Goal: Task Accomplishment & Management: Complete application form

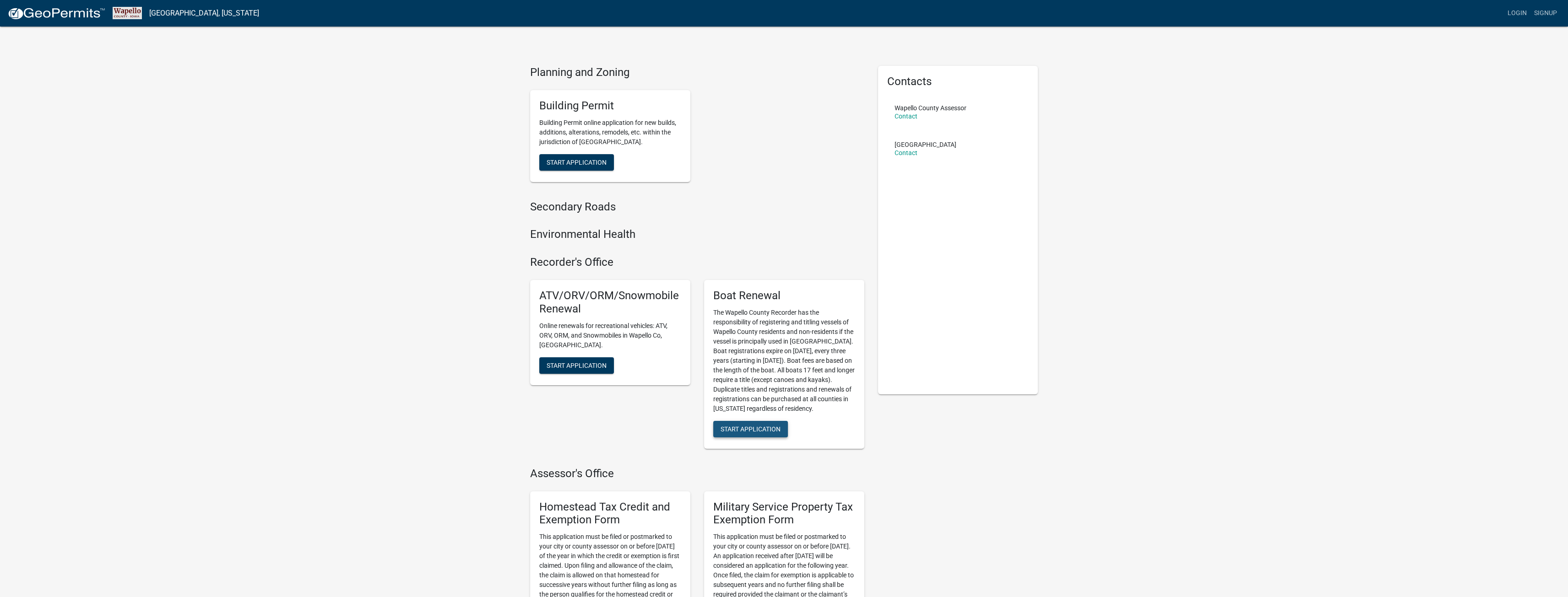
click at [753, 426] on span "Start Application" at bounding box center [751, 429] width 60 height 7
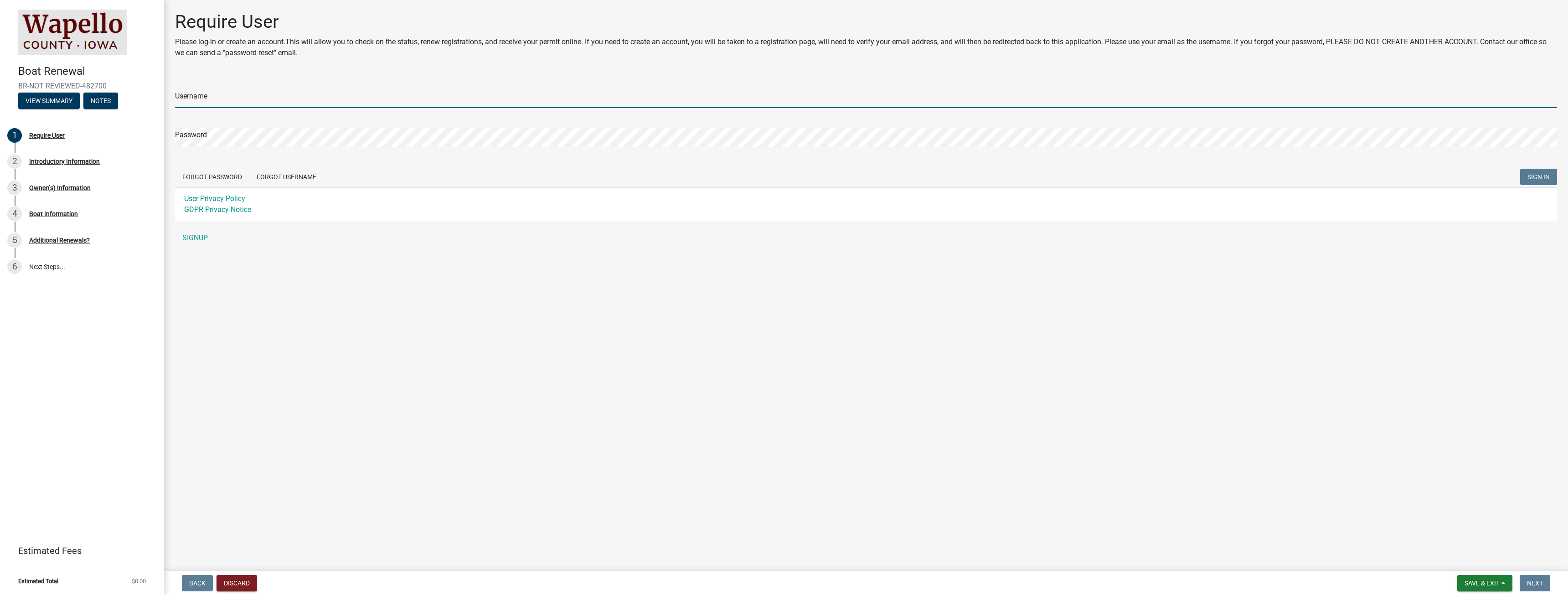
type input "Zachb40"
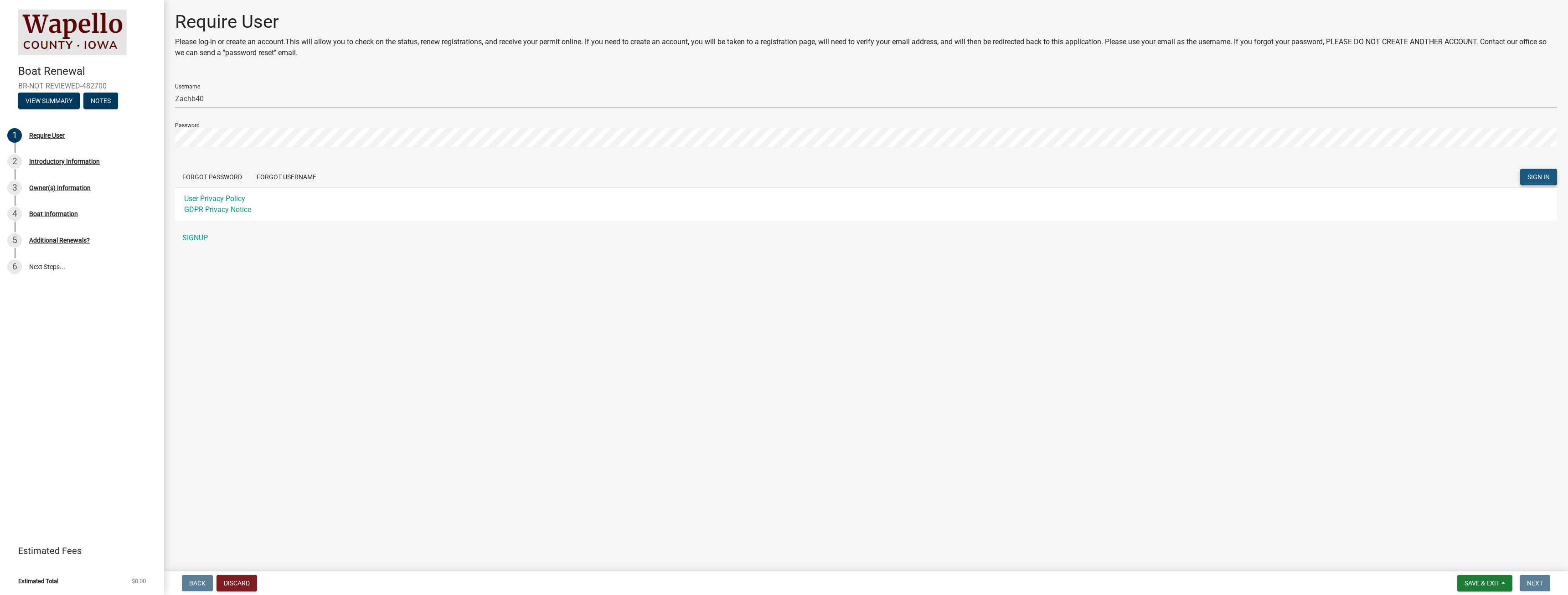
click at [1529, 170] on button "SIGN IN" at bounding box center [1538, 177] width 37 height 16
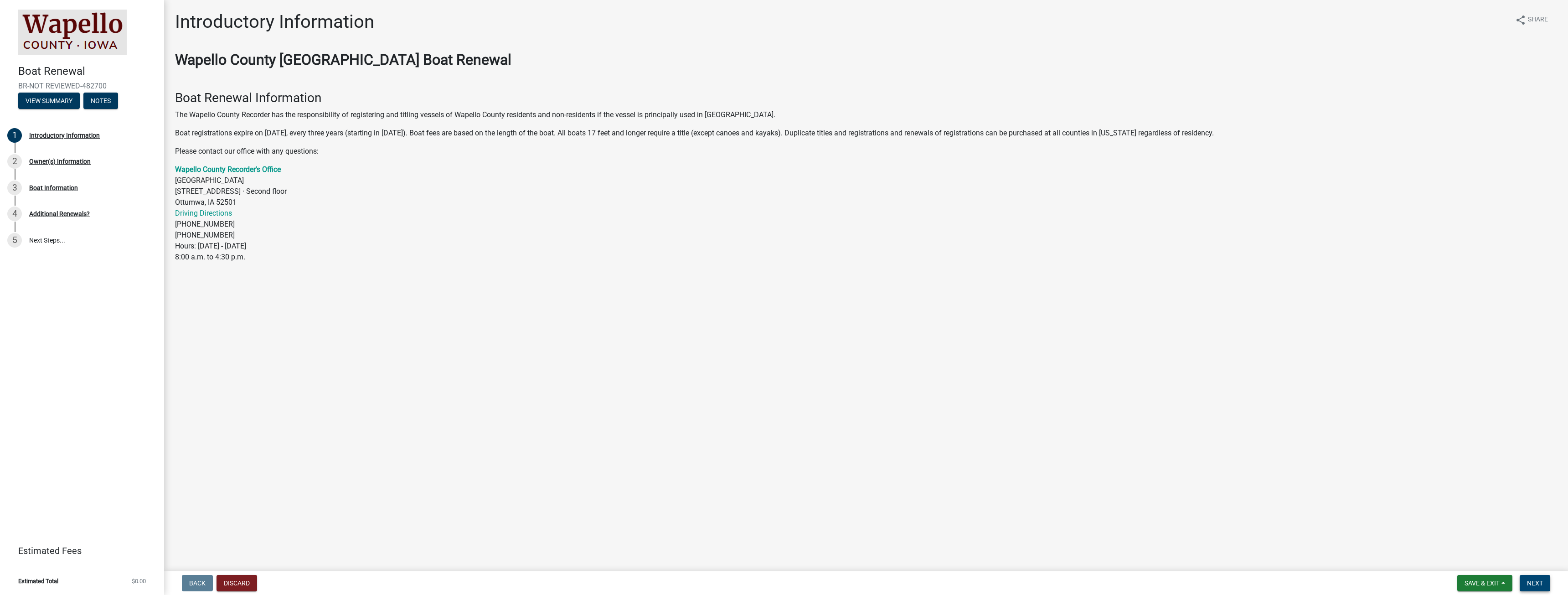
click at [1531, 581] on span "Next" at bounding box center [1535, 583] width 16 height 7
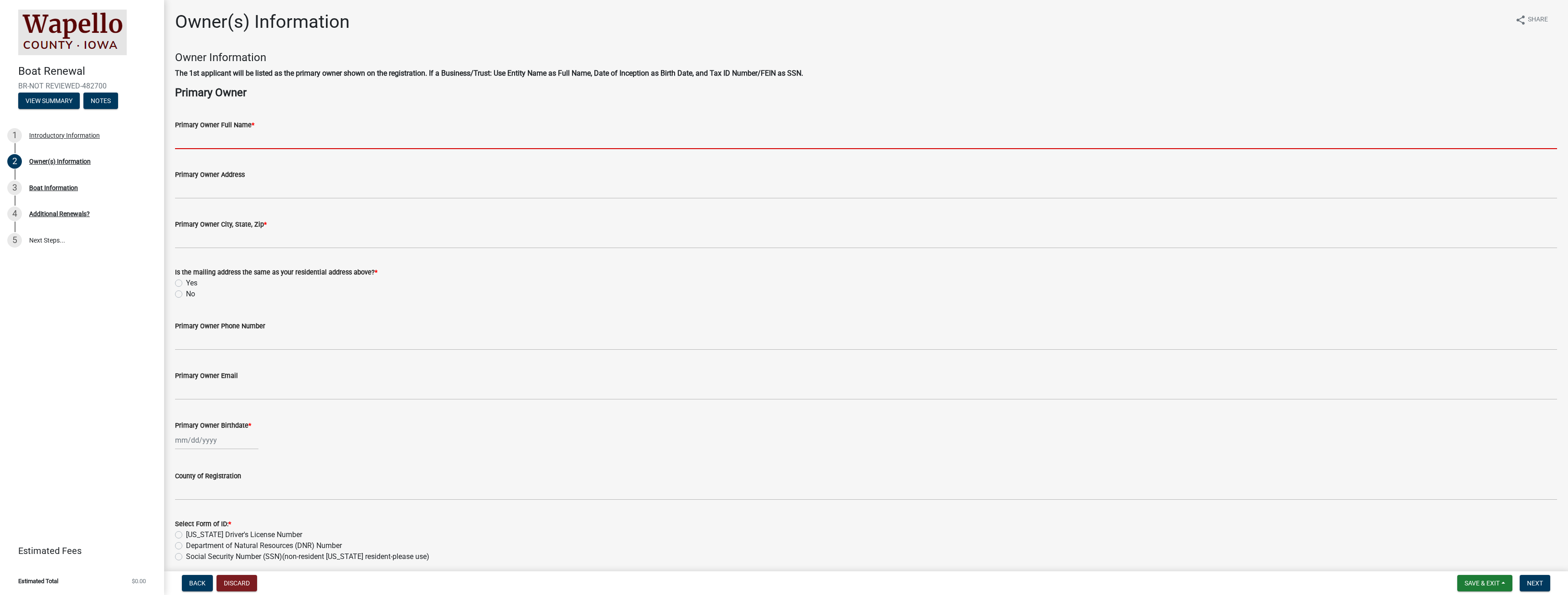
click at [213, 142] on input "Primary Owner Full Name *" at bounding box center [866, 139] width 1382 height 19
type input "[PERSON_NAME] [PERSON_NAME]"
type input "[STREET_ADDRESS][PERSON_NAME]"
type input "Ottumwa"
type input "6417999504"
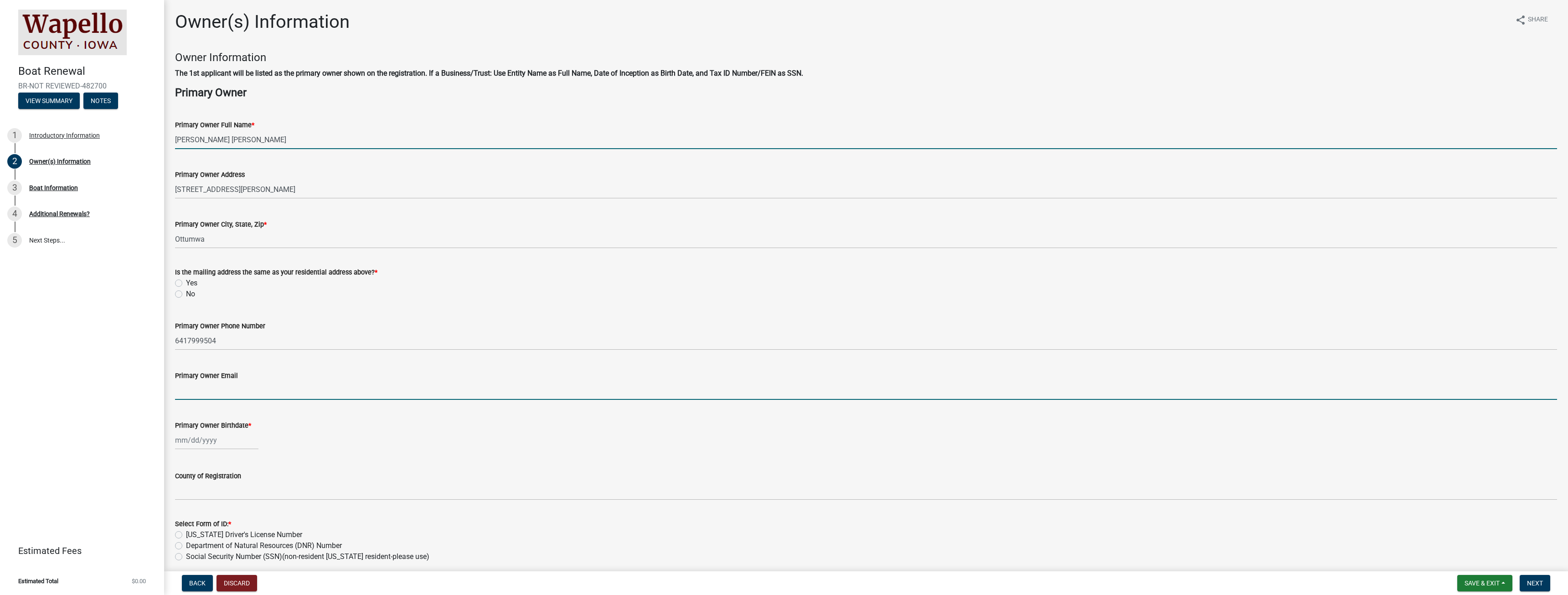
type input "[EMAIL_ADDRESS][DOMAIN_NAME]"
type input "IA"
click at [186, 280] on label "Yes" at bounding box center [192, 283] width 12 height 11
click at [186, 280] on input "Yes" at bounding box center [189, 281] width 6 height 6
radio input "true"
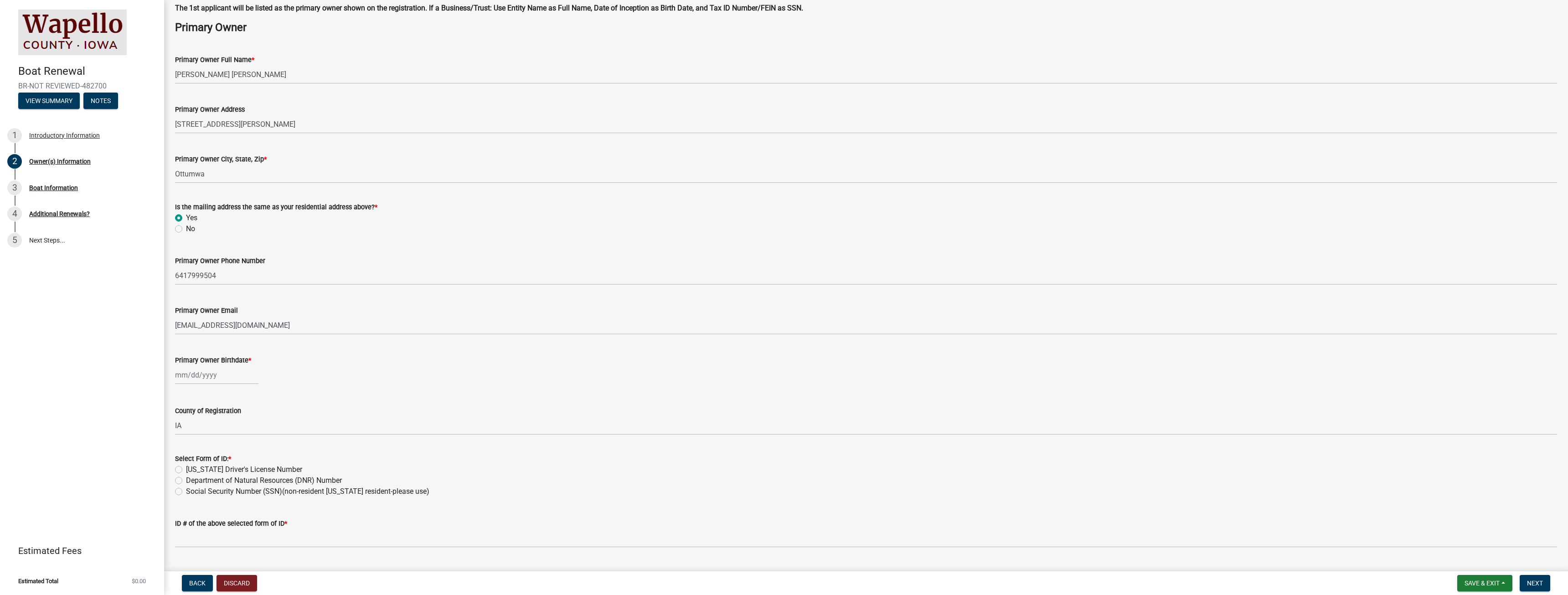
scroll to position [91, 0]
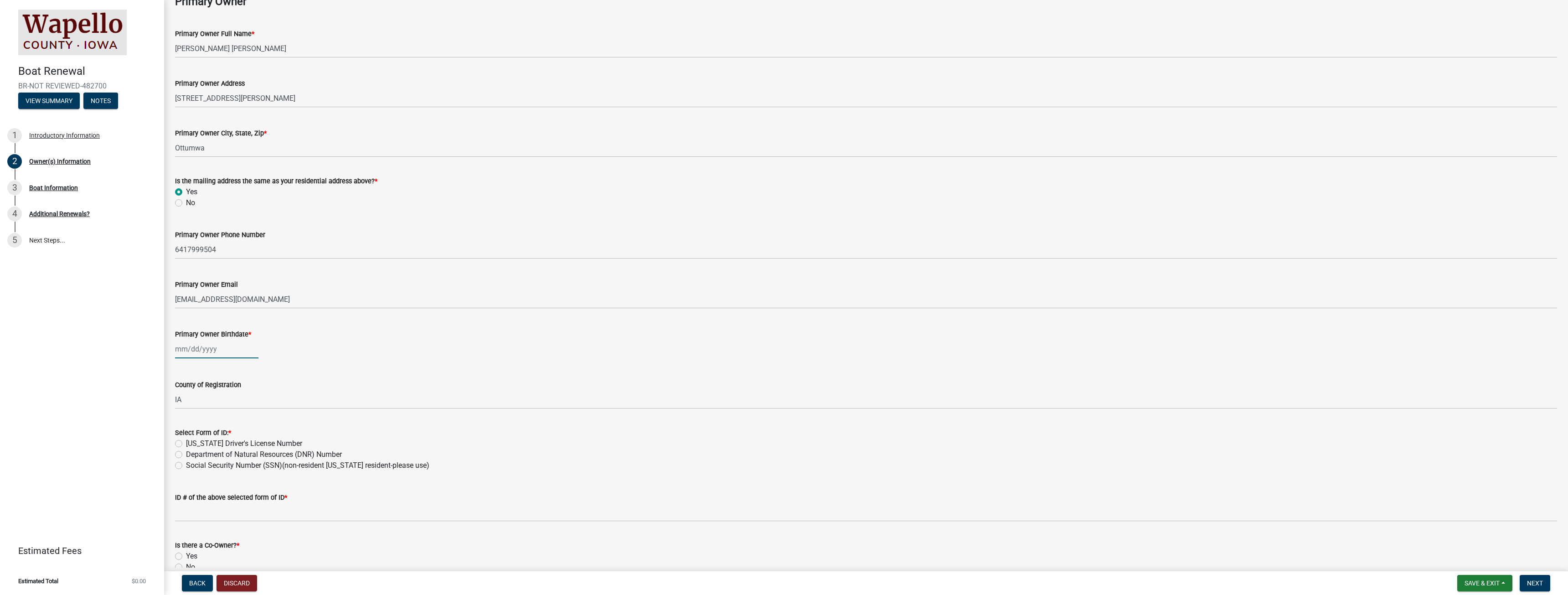
click at [183, 343] on div at bounding box center [217, 349] width 83 height 19
select select "9"
select select "2025"
click at [188, 352] on input "Primary Owner Birthdate *" at bounding box center [217, 349] width 83 height 19
type input "[DATE]"
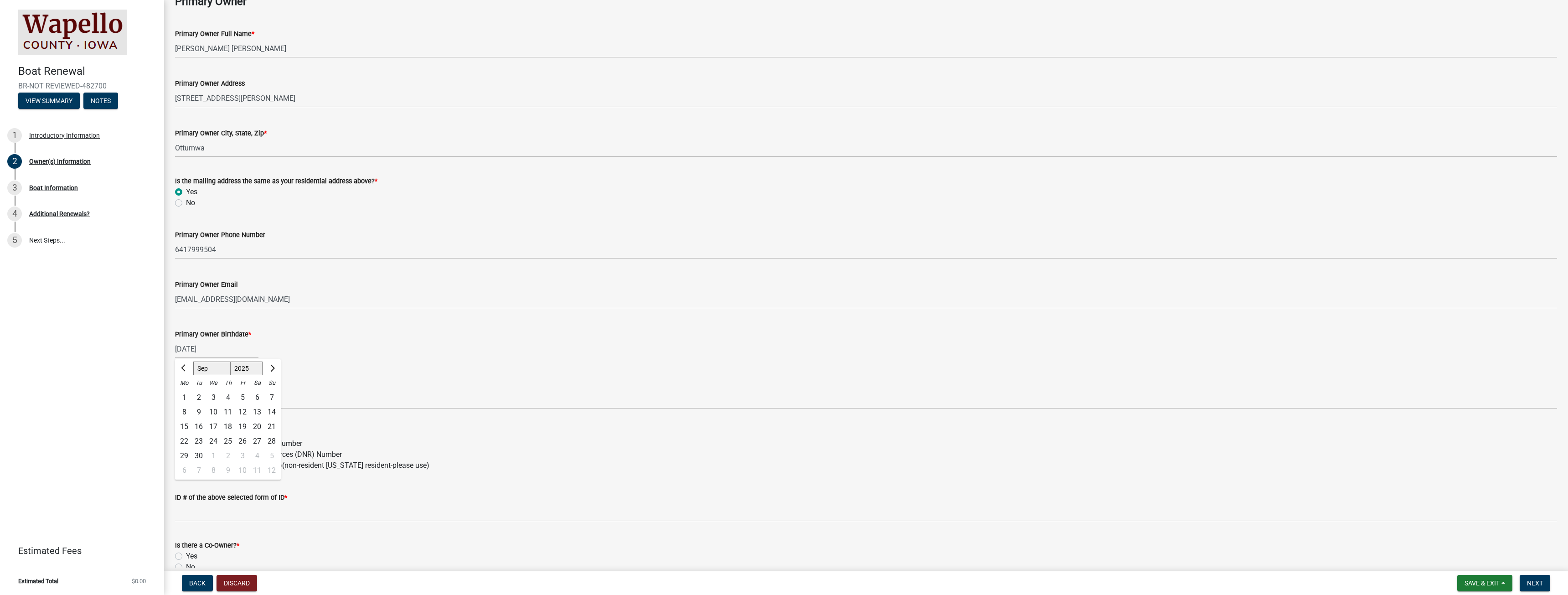
click at [362, 373] on div "County of Registration IA" at bounding box center [866, 388] width 1382 height 43
click at [186, 443] on label "[US_STATE] Driver's License Number" at bounding box center [244, 444] width 116 height 11
click at [186, 443] on input "[US_STATE] Driver's License Number" at bounding box center [189, 442] width 6 height 6
radio input "true"
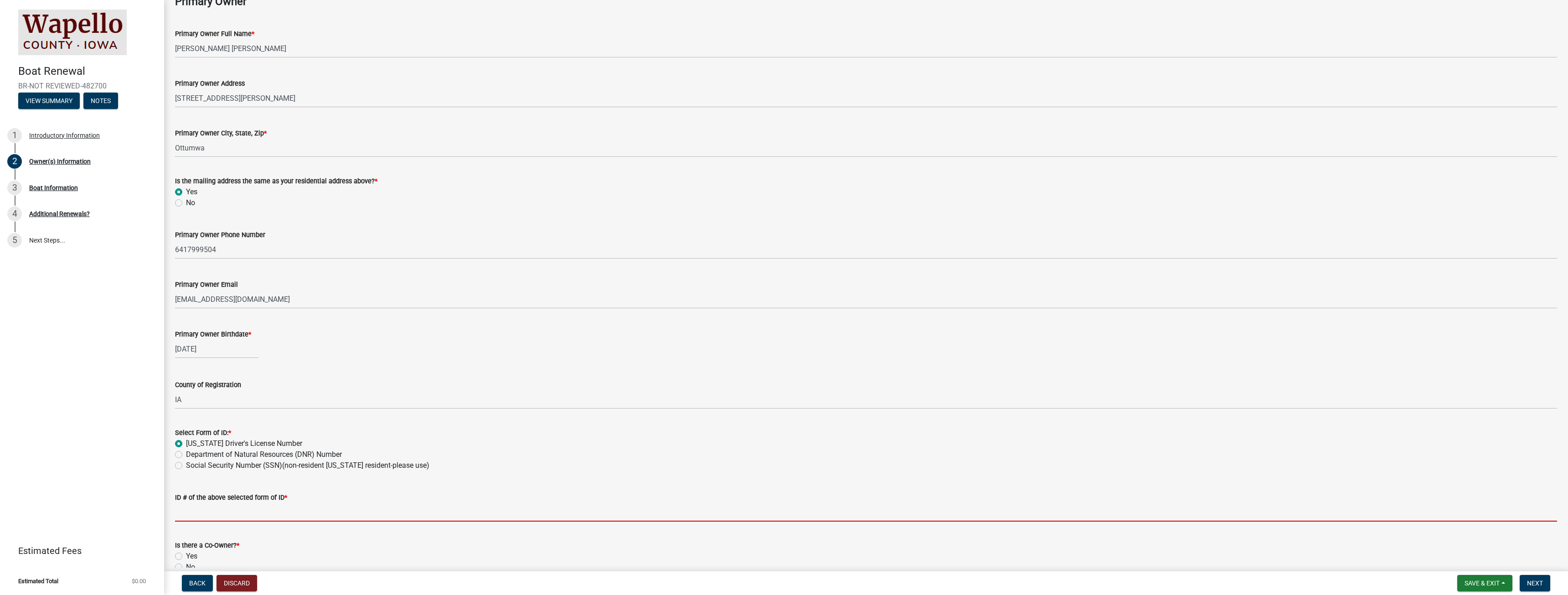
click at [192, 513] on input "ID # of the above selected form of ID *" at bounding box center [866, 512] width 1382 height 19
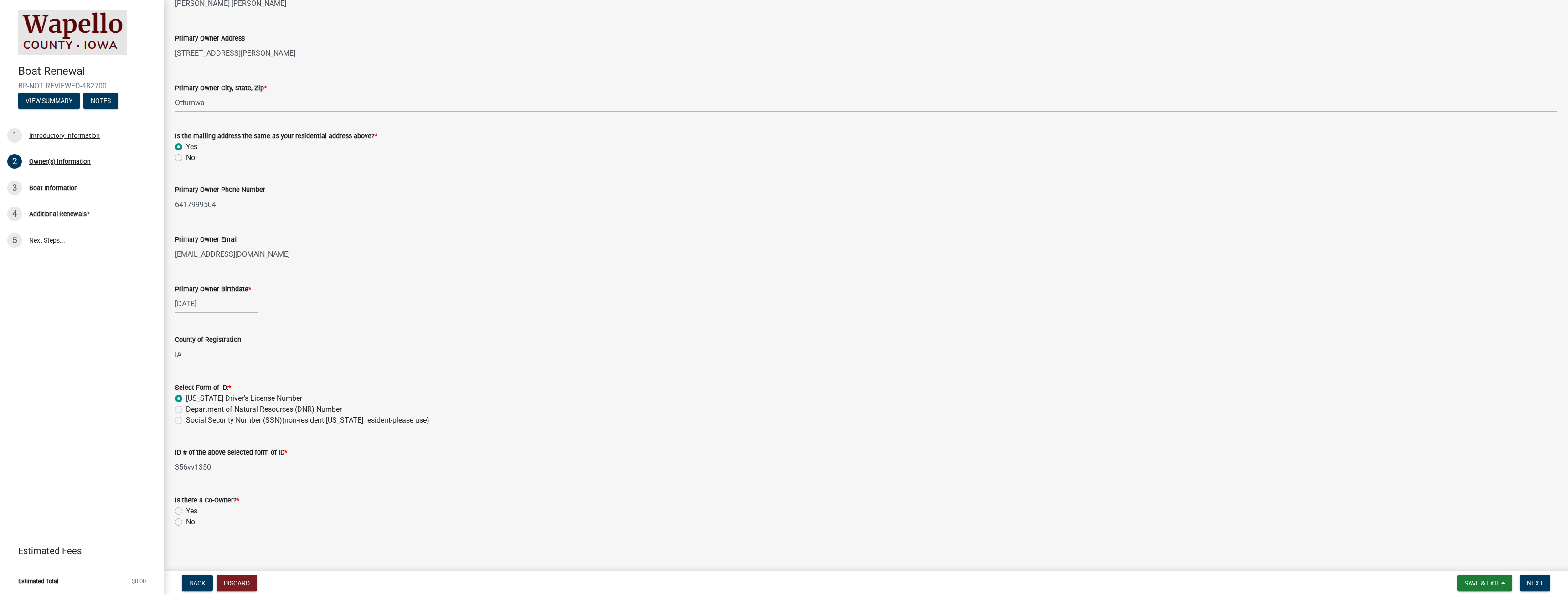
scroll to position [140, 0]
type input "356vv1350"
click at [186, 519] on label "No" at bounding box center [191, 518] width 9 height 11
click at [186, 519] on input "No" at bounding box center [189, 516] width 6 height 6
radio input "true"
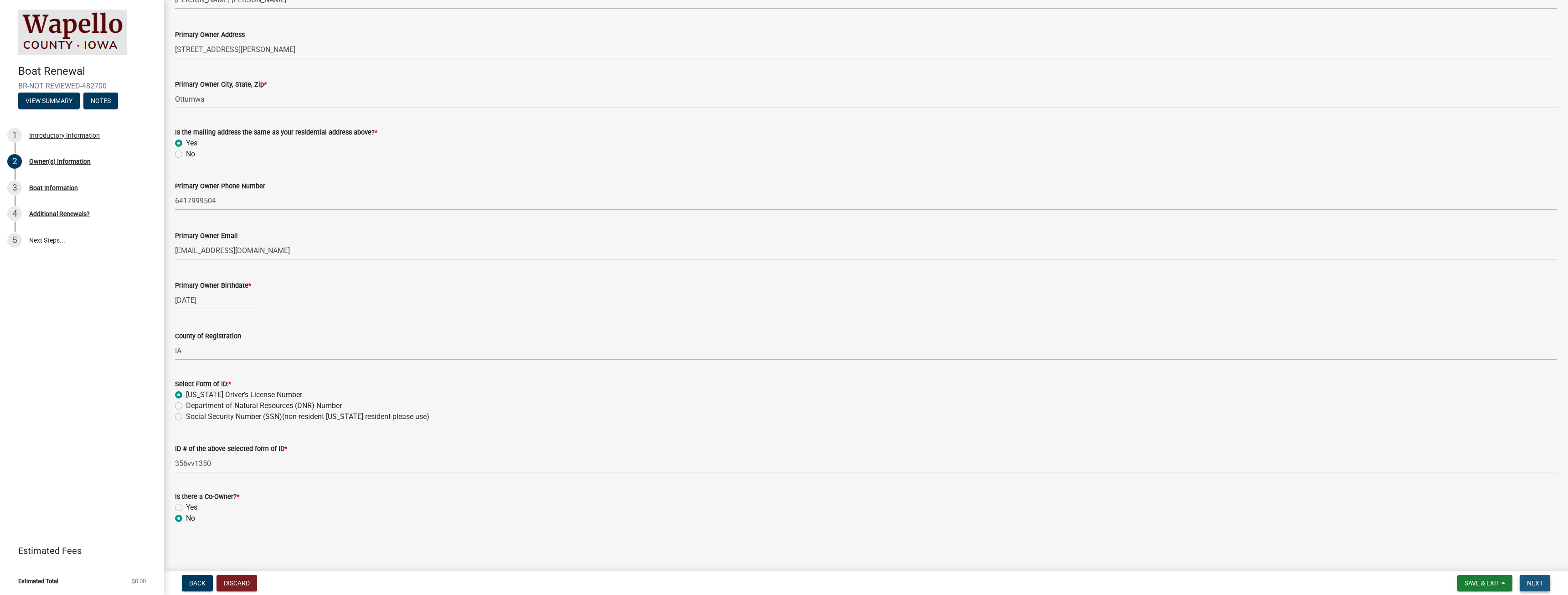
click at [1532, 579] on button "Next" at bounding box center [1535, 583] width 30 height 16
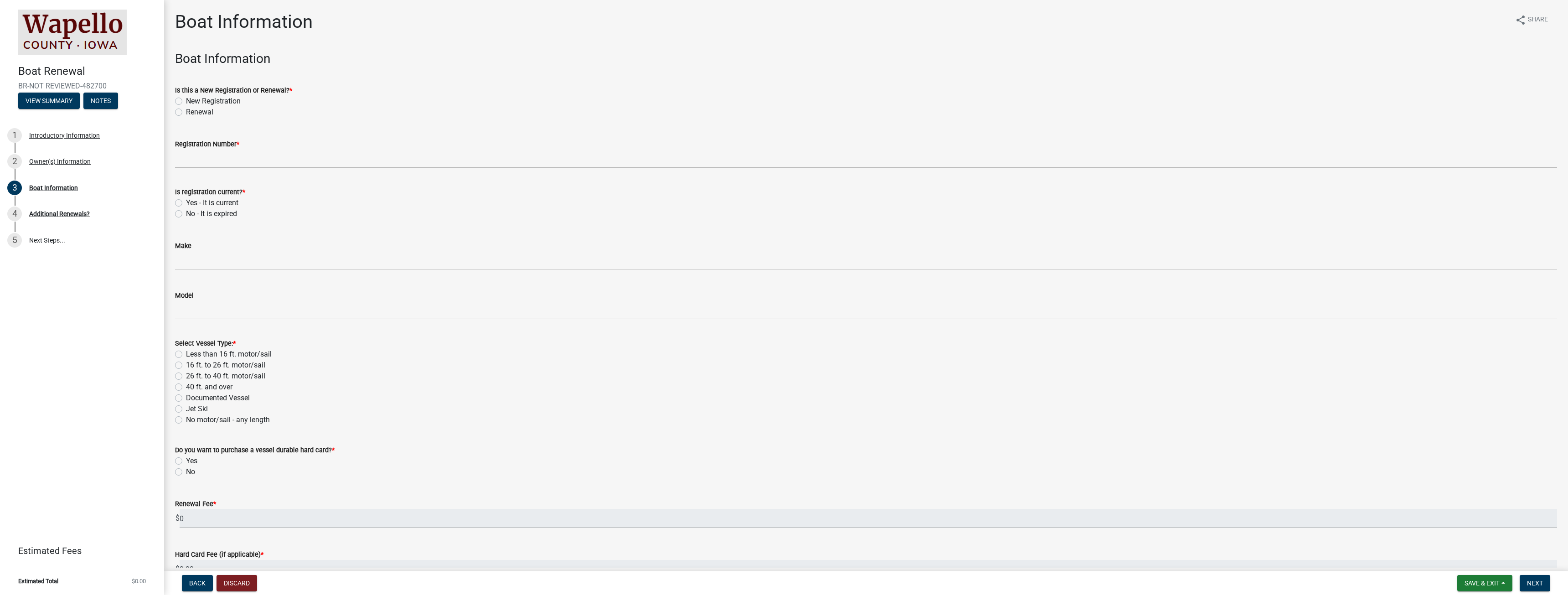
click at [186, 111] on label "Renewal" at bounding box center [200, 112] width 27 height 11
click at [186, 111] on input "Renewal" at bounding box center [189, 110] width 6 height 6
radio input "true"
click at [211, 162] on input "Registration Number *" at bounding box center [866, 159] width 1382 height 19
type input "IA 7227BV"
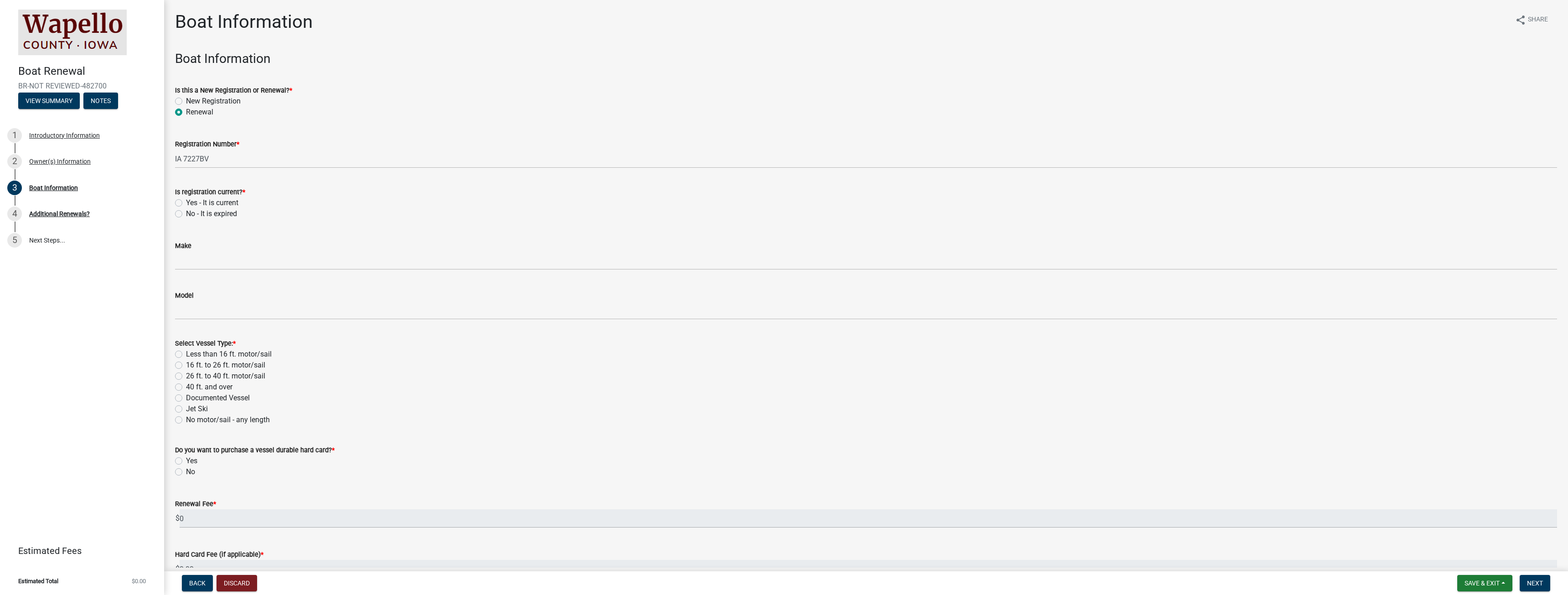
click at [186, 213] on label "No - It is expired" at bounding box center [212, 214] width 51 height 11
click at [186, 213] on input "No - It is expired" at bounding box center [189, 211] width 6 height 6
radio input "true"
click at [189, 258] on input "Make" at bounding box center [866, 261] width 1382 height 19
type input "l"
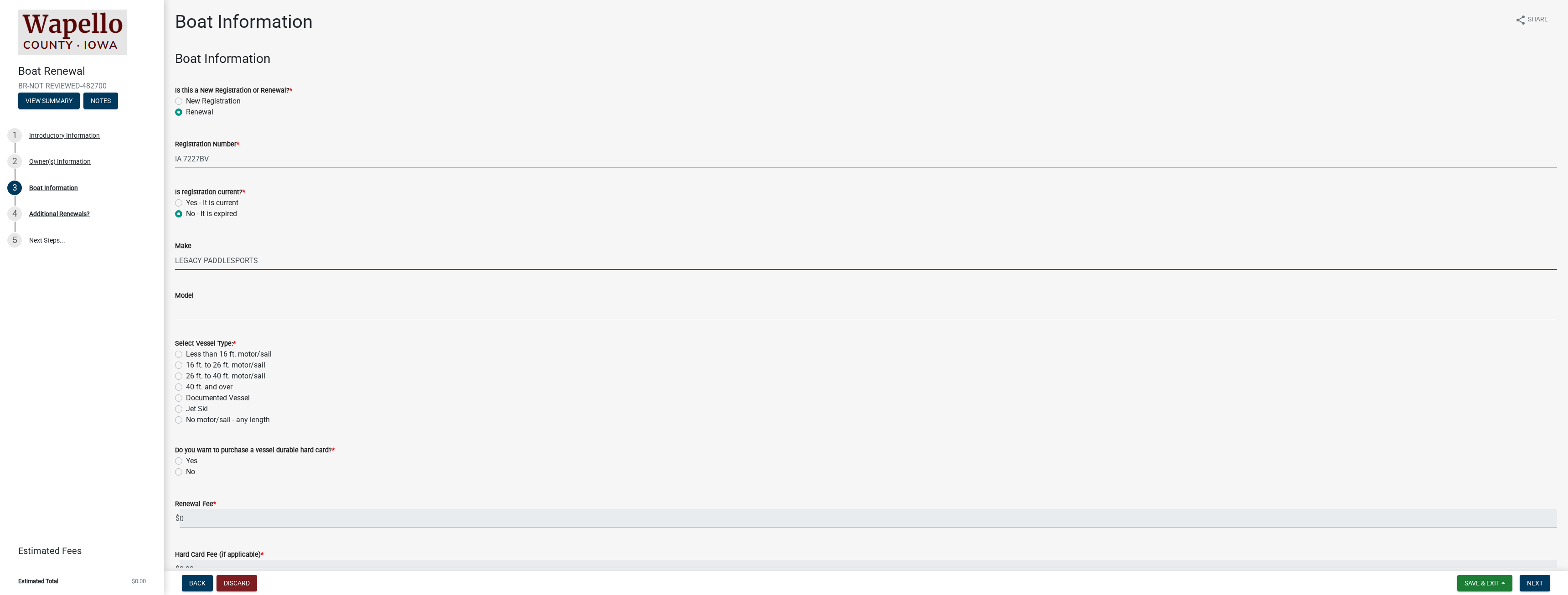
type input "LEGACY PADDLESPORTS"
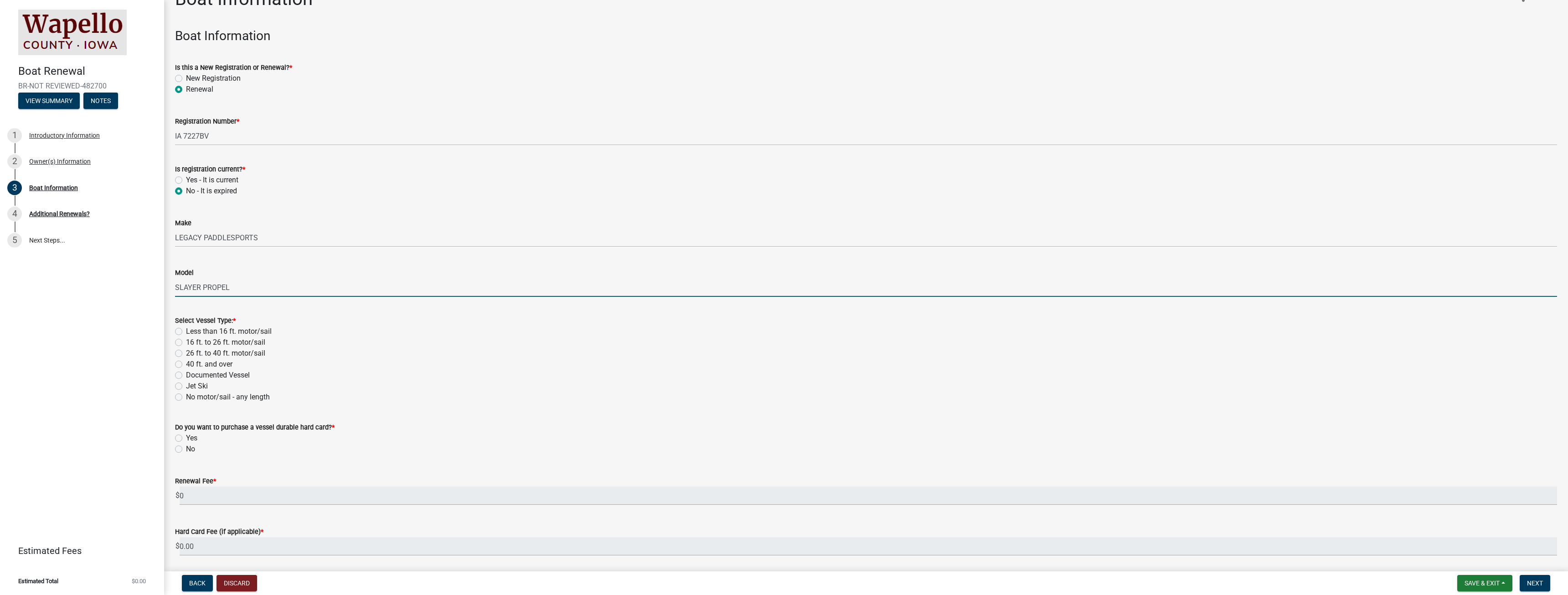
scroll to position [46, 0]
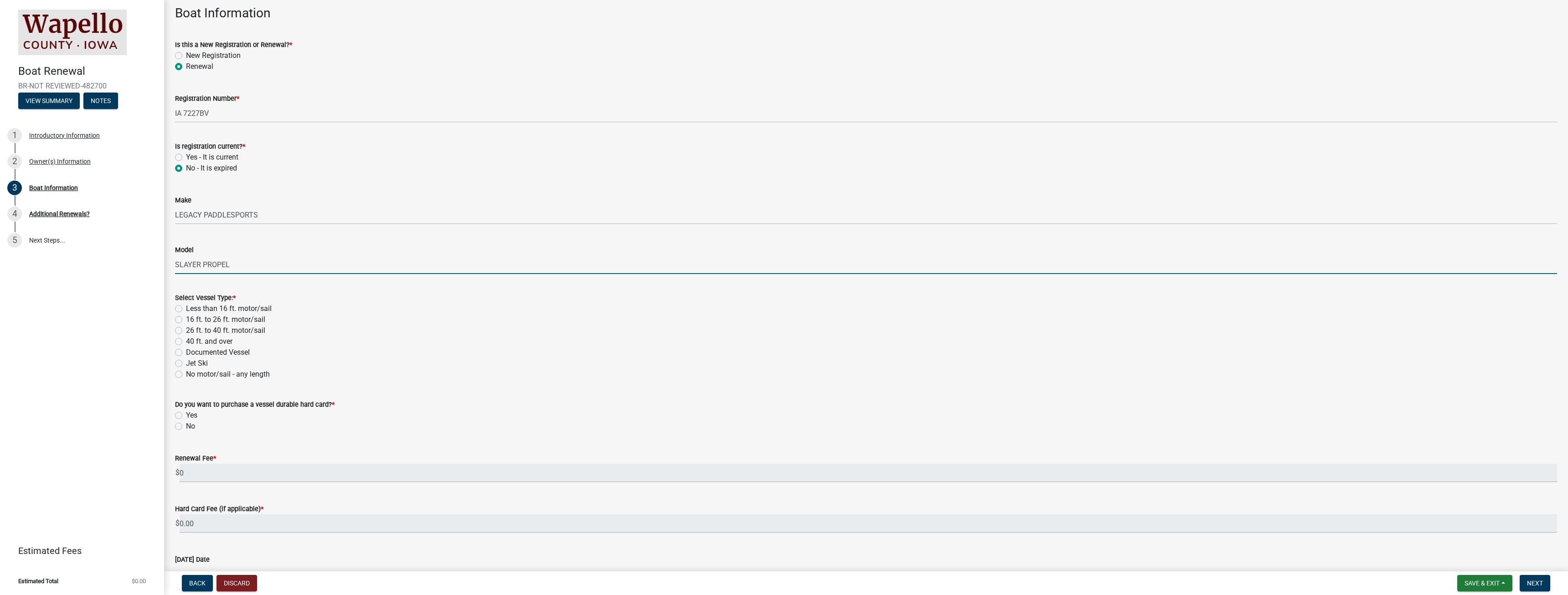
type input "SLAYER PROPEL"
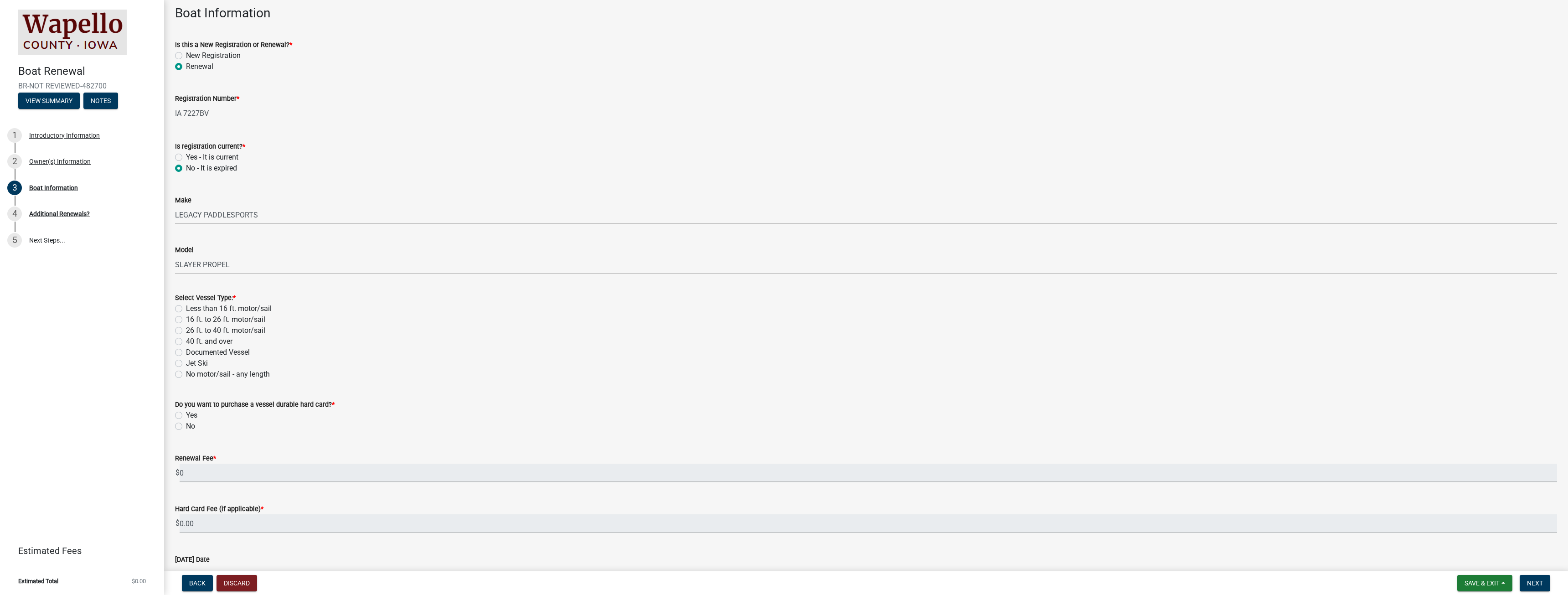
click at [186, 309] on label "Less than 16 ft. motor/sail" at bounding box center [229, 309] width 86 height 11
click at [186, 309] on input "Less than 16 ft. motor/sail" at bounding box center [189, 306] width 6 height 6
radio input "true"
click at [186, 424] on label "No" at bounding box center [191, 426] width 9 height 11
click at [186, 424] on input "No" at bounding box center [189, 424] width 6 height 6
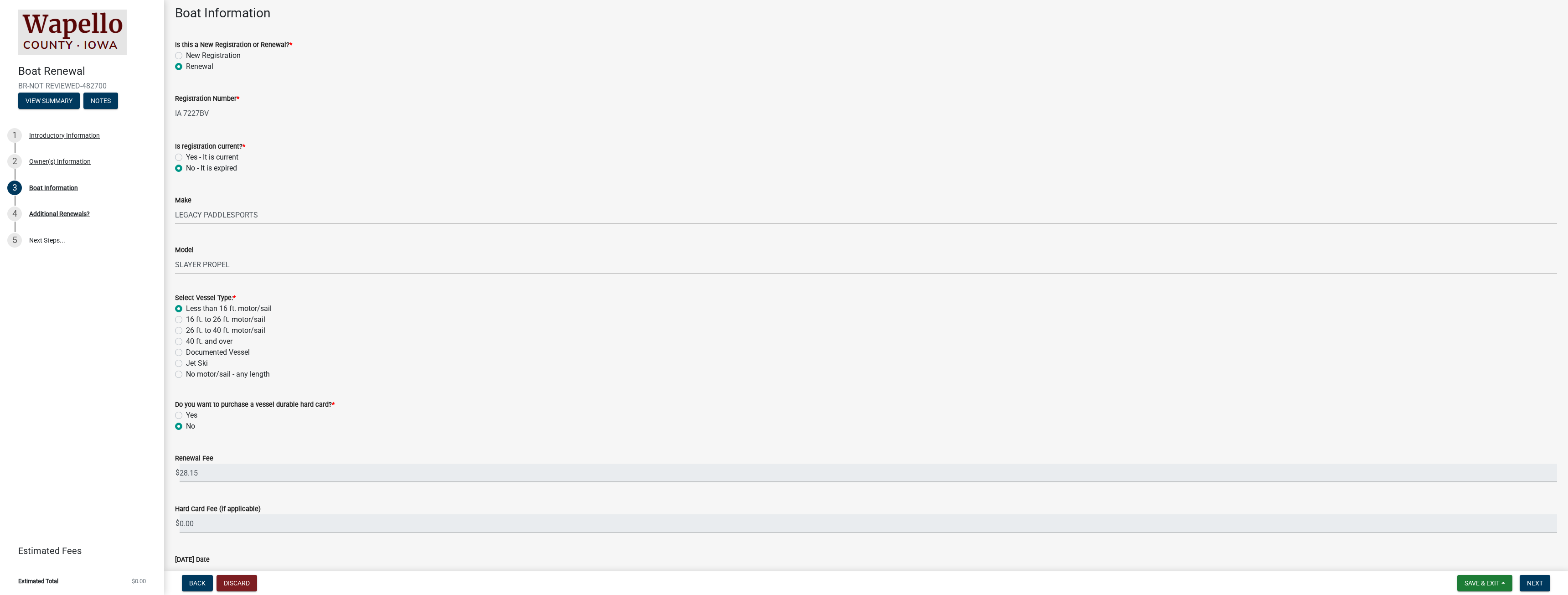
radio input "true"
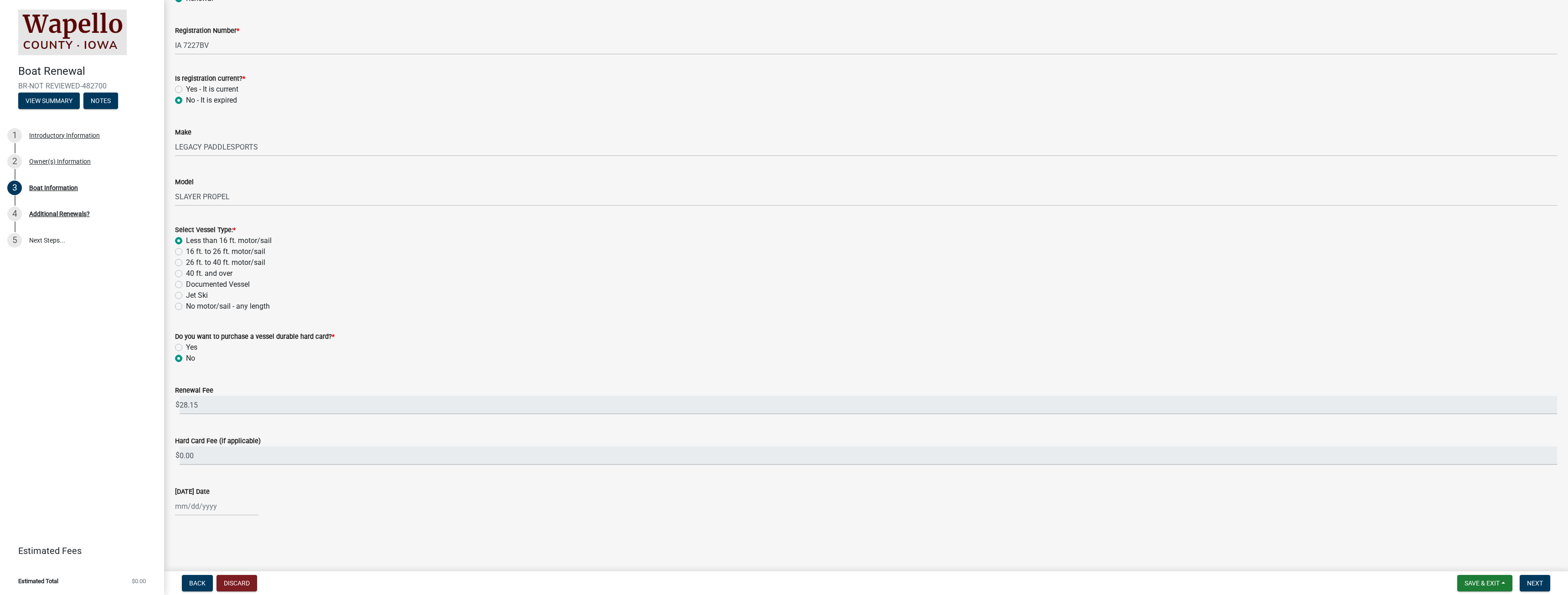
scroll to position [120, 0]
click at [186, 244] on label "16 ft. to 26 ft. motor/sail" at bounding box center [226, 245] width 79 height 11
click at [186, 244] on input "16 ft. to 26 ft. motor/sail" at bounding box center [189, 243] width 6 height 6
radio input "true"
click at [186, 278] on label "Documented Vessel" at bounding box center [218, 278] width 64 height 11
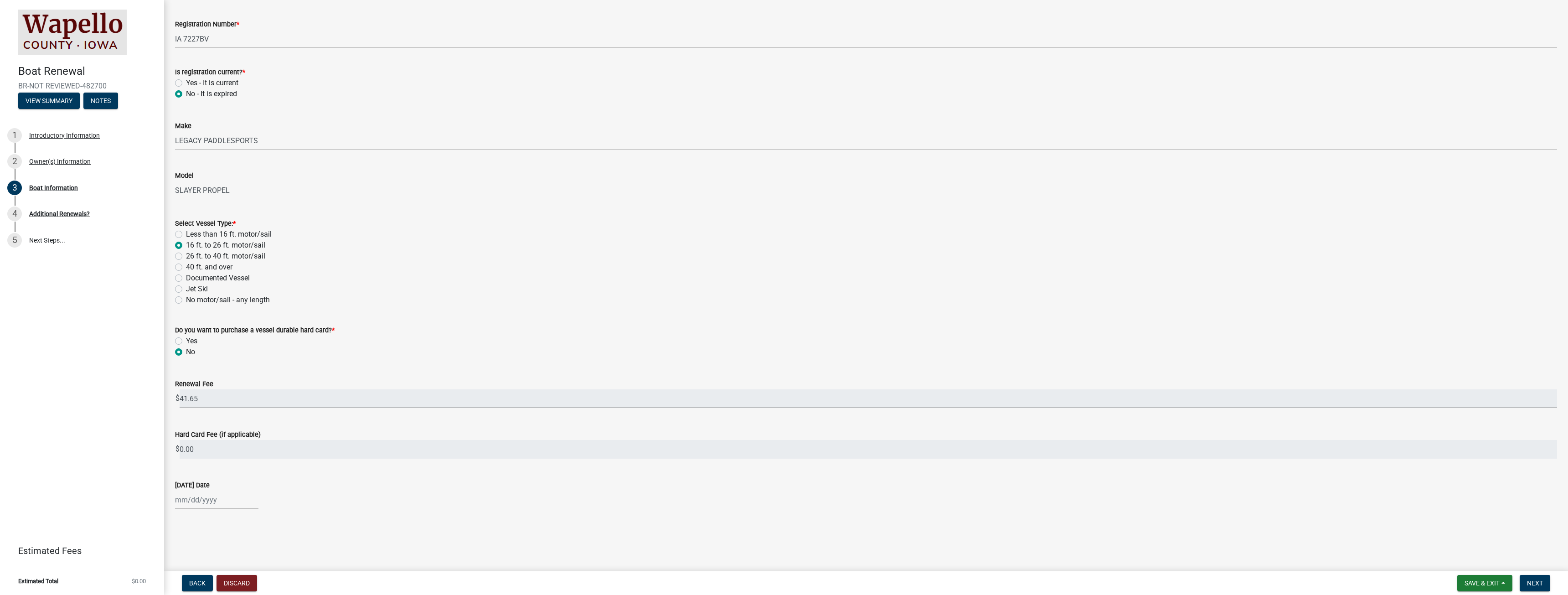
click at [186, 278] on input "Documented Vessel" at bounding box center [189, 276] width 6 height 6
radio input "true"
click at [186, 297] on label "No motor/sail - any length" at bounding box center [228, 300] width 84 height 11
click at [186, 297] on input "No motor/sail - any length" at bounding box center [189, 298] width 6 height 6
radio input "true"
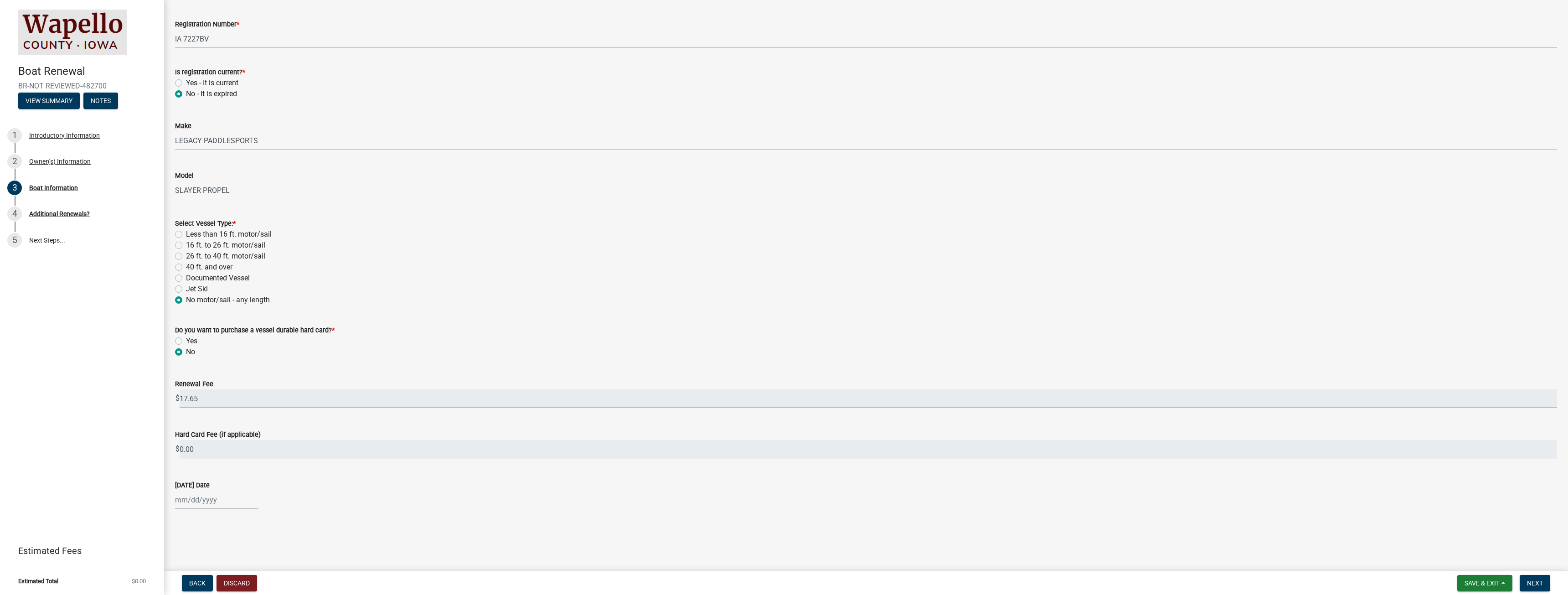
click at [186, 233] on label "Less than 16 ft. motor/sail" at bounding box center [229, 234] width 86 height 11
click at [186, 233] on input "Less than 16 ft. motor/sail" at bounding box center [189, 232] width 6 height 6
radio input "true"
click at [184, 499] on div at bounding box center [217, 500] width 83 height 19
select select "9"
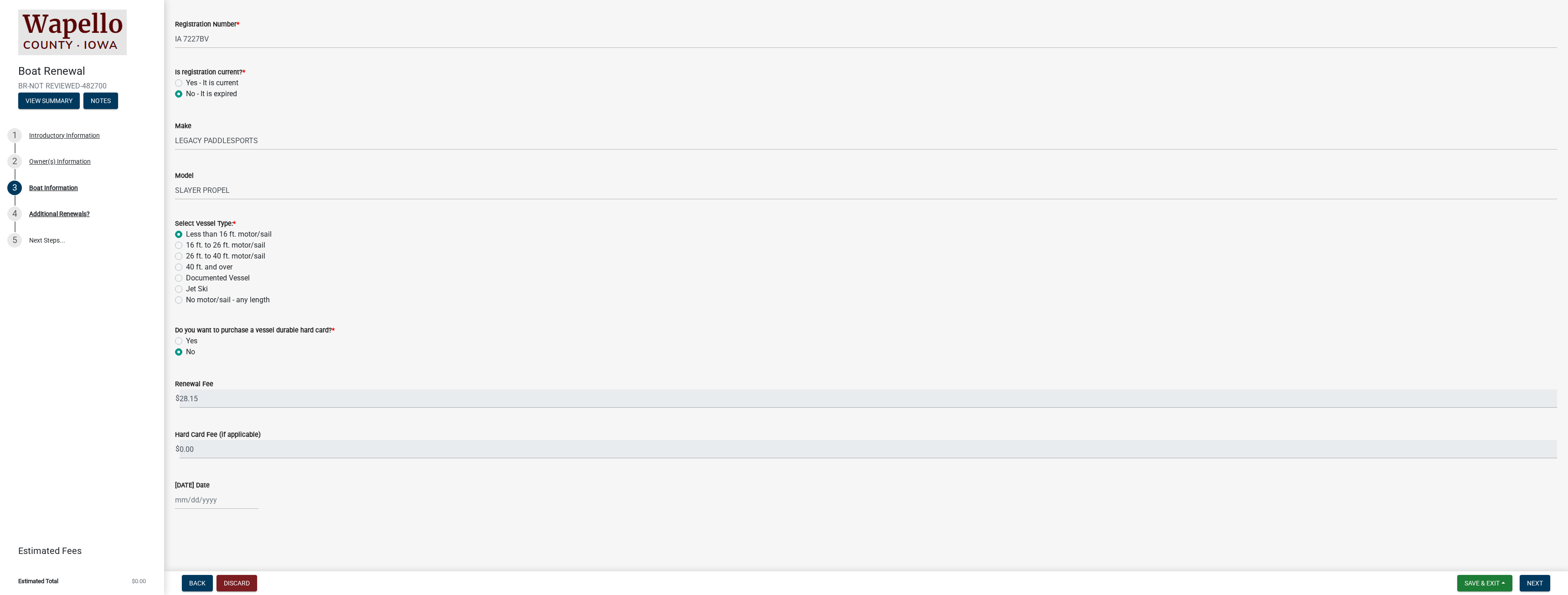
select select "2025"
click at [202, 449] on div "23" at bounding box center [199, 451] width 15 height 15
type input "[DATE]"
click at [1539, 585] on span "Next" at bounding box center [1535, 583] width 16 height 7
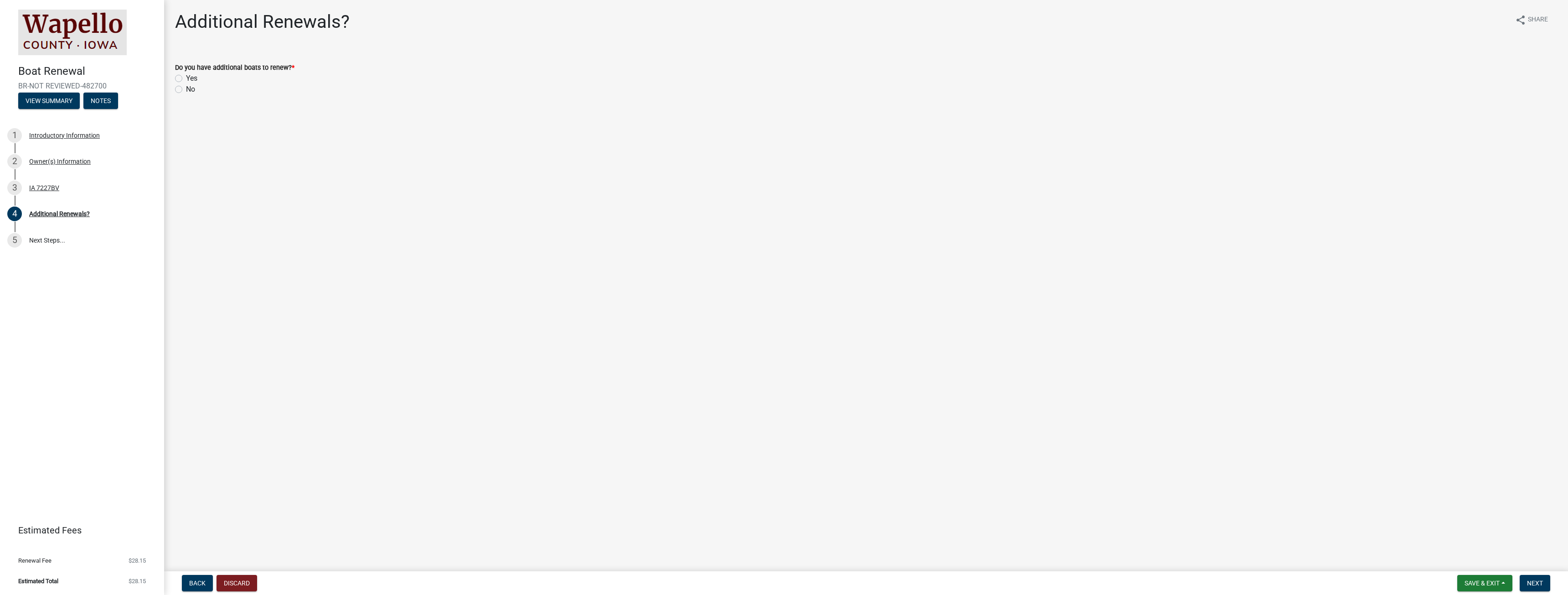
click at [186, 90] on label "No" at bounding box center [191, 90] width 9 height 11
click at [186, 90] on input "No" at bounding box center [189, 87] width 6 height 6
radio input "true"
click at [1538, 580] on span "Next" at bounding box center [1535, 583] width 16 height 7
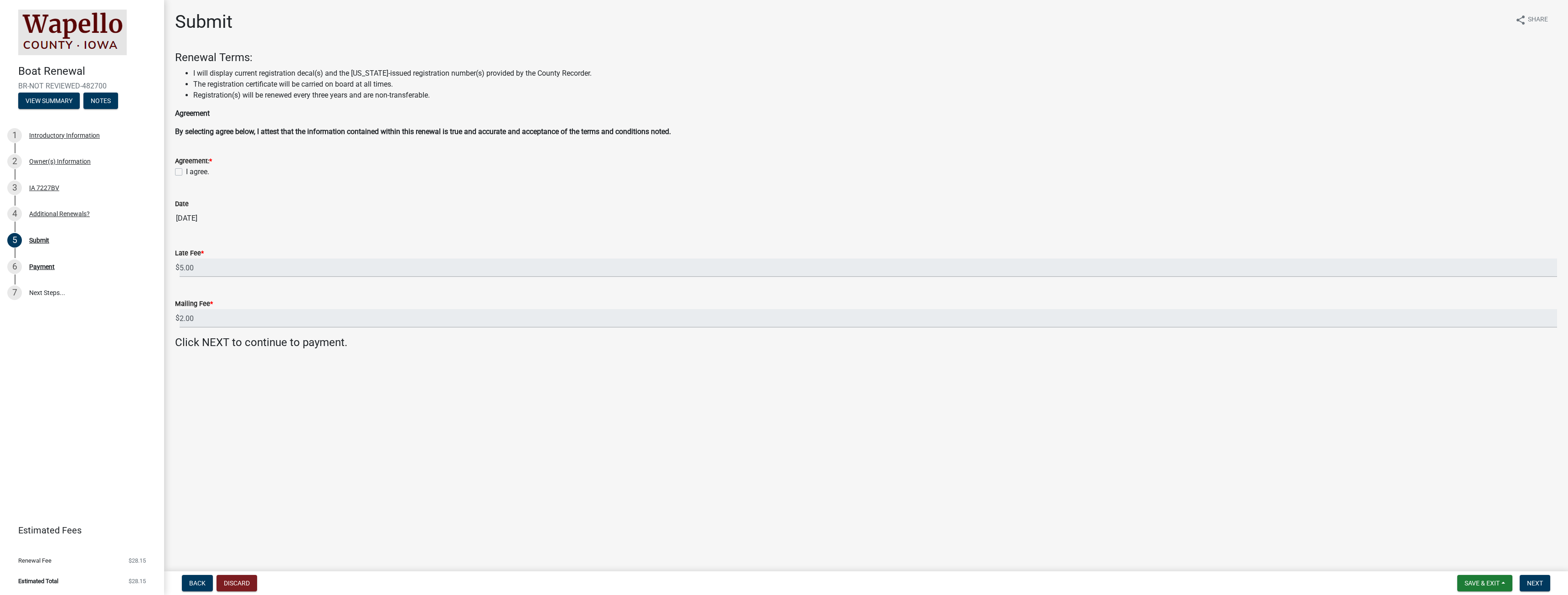
click at [186, 172] on label "I agree." at bounding box center [198, 172] width 23 height 11
click at [186, 172] on input "I agree." at bounding box center [189, 169] width 6 height 6
checkbox input "true"
click at [1536, 580] on span "Next" at bounding box center [1535, 583] width 16 height 7
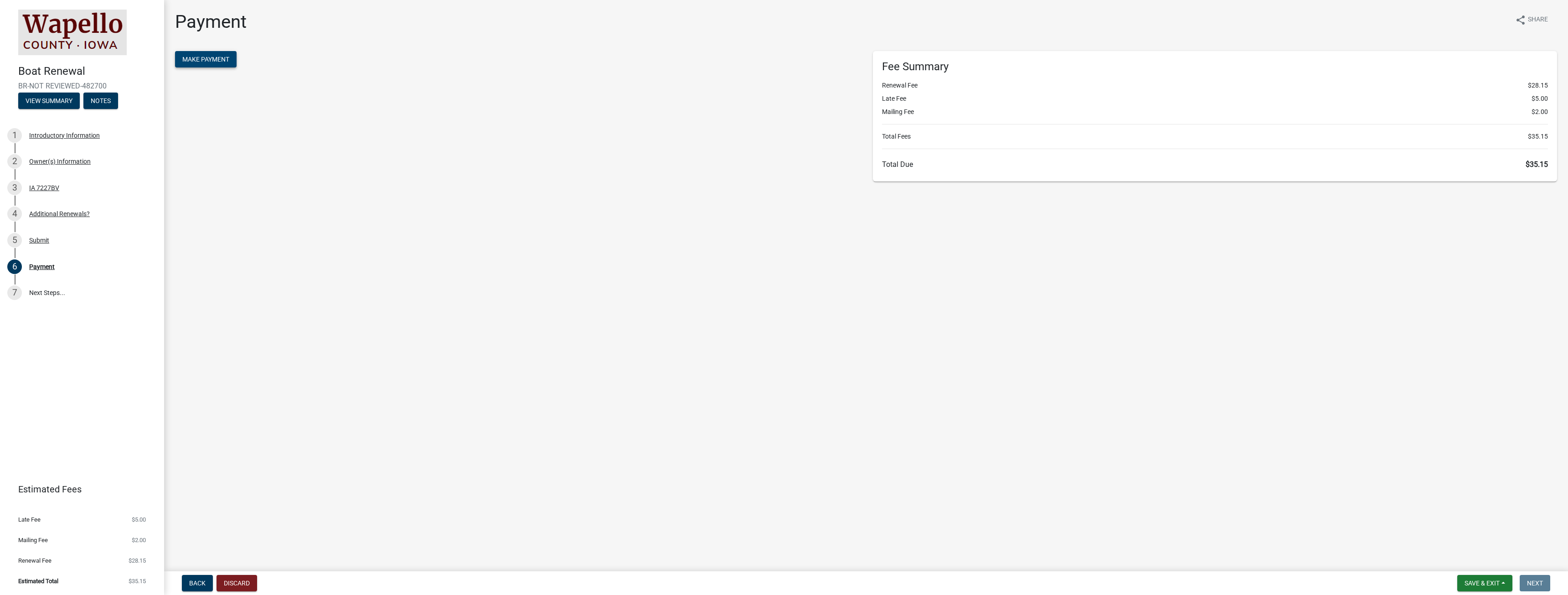
click at [224, 55] on span "Make Payment" at bounding box center [206, 59] width 47 height 7
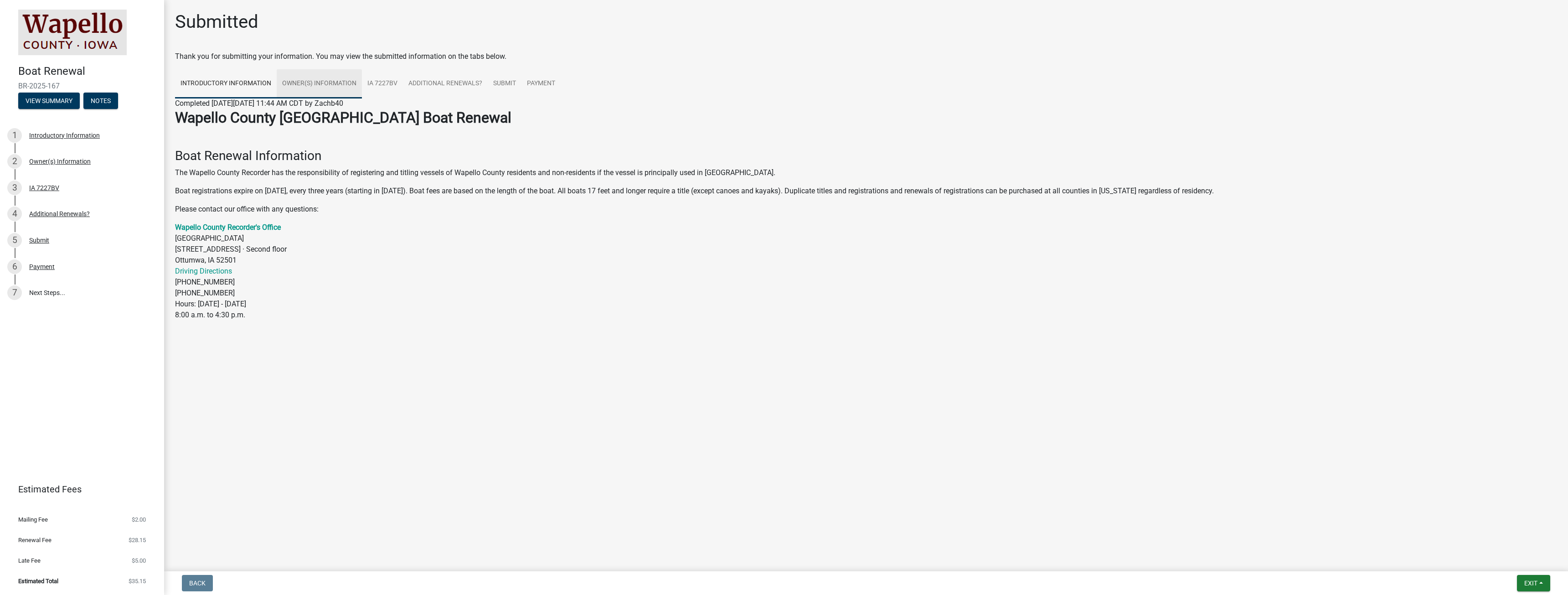
click at [318, 83] on link "Owner(s) Information" at bounding box center [320, 84] width 85 height 29
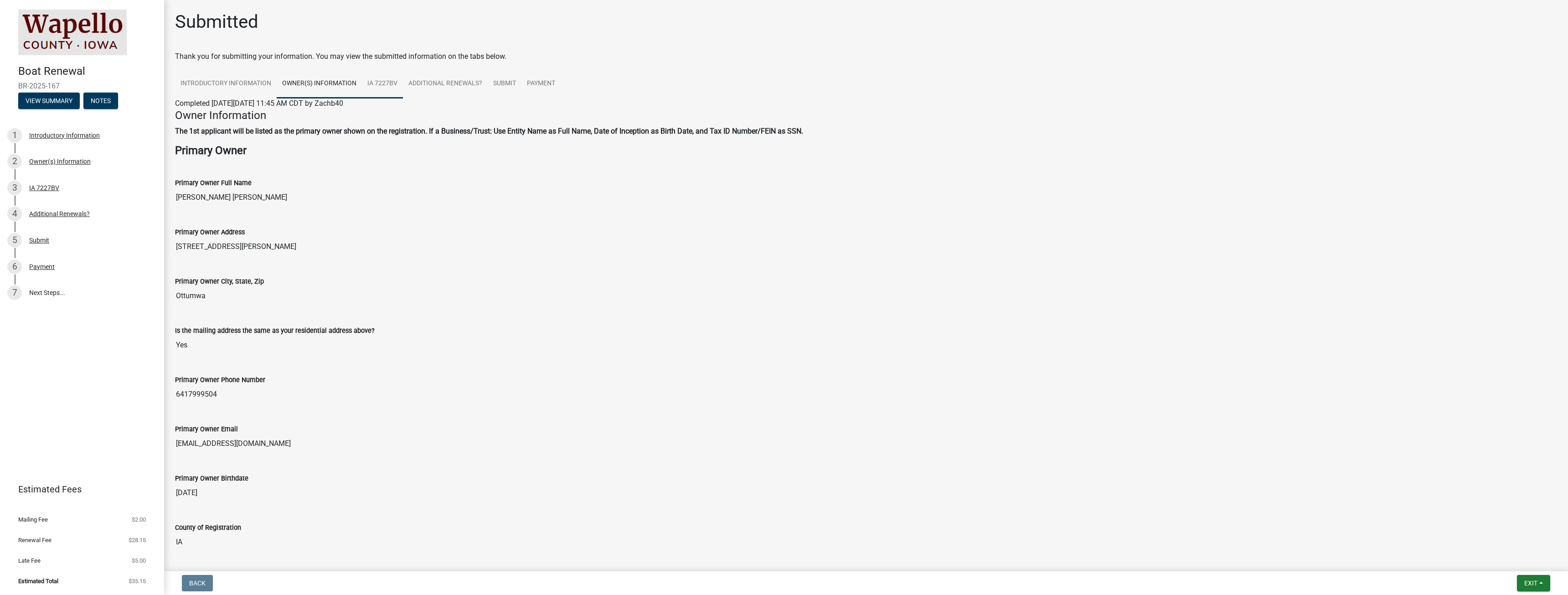
click at [388, 85] on link "IA 7227BV" at bounding box center [382, 84] width 41 height 29
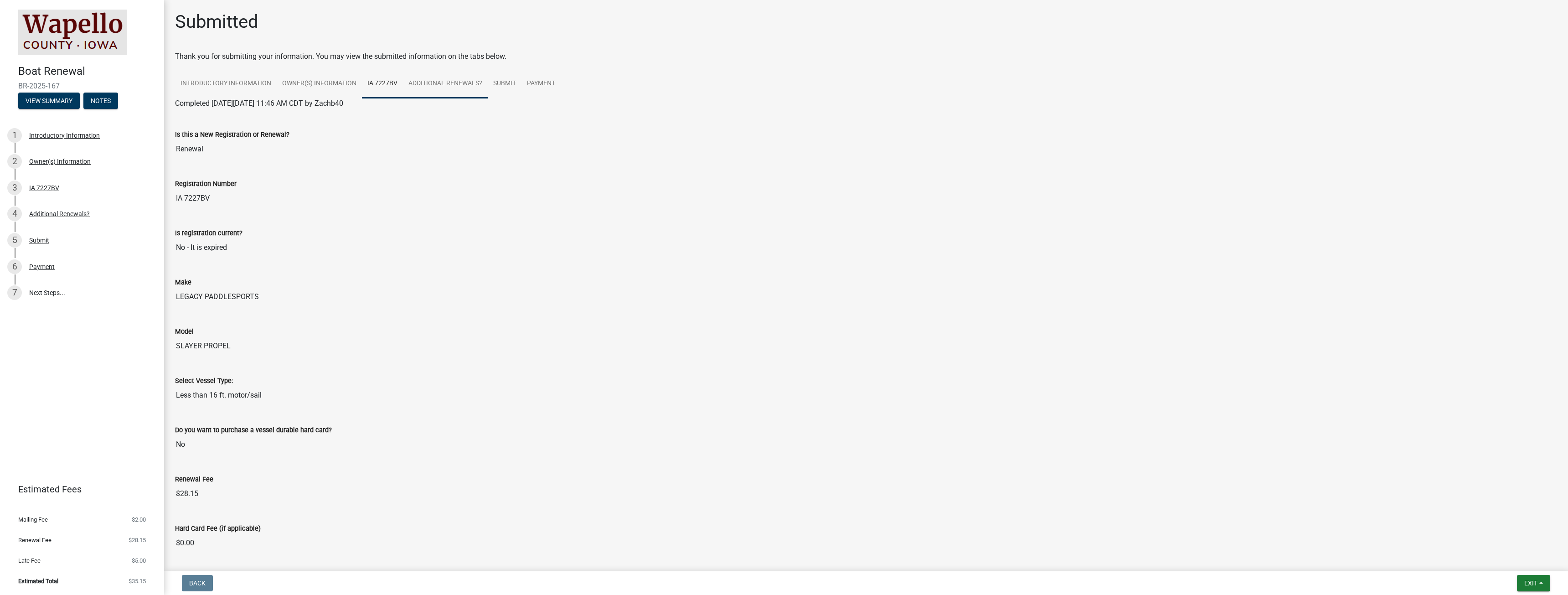
click at [457, 87] on link "Additional Renewals?" at bounding box center [445, 84] width 85 height 29
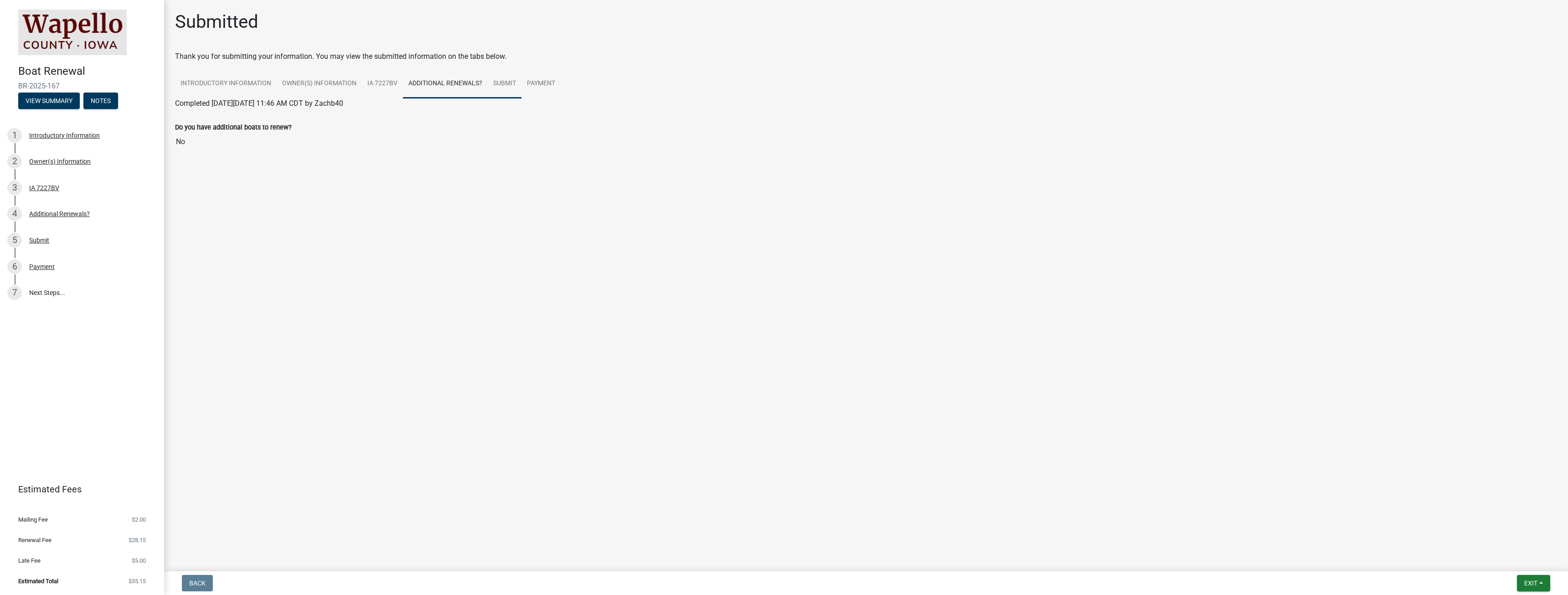
click at [497, 81] on link "Submit" at bounding box center [504, 84] width 33 height 29
click at [541, 80] on link "Payment" at bounding box center [541, 84] width 39 height 29
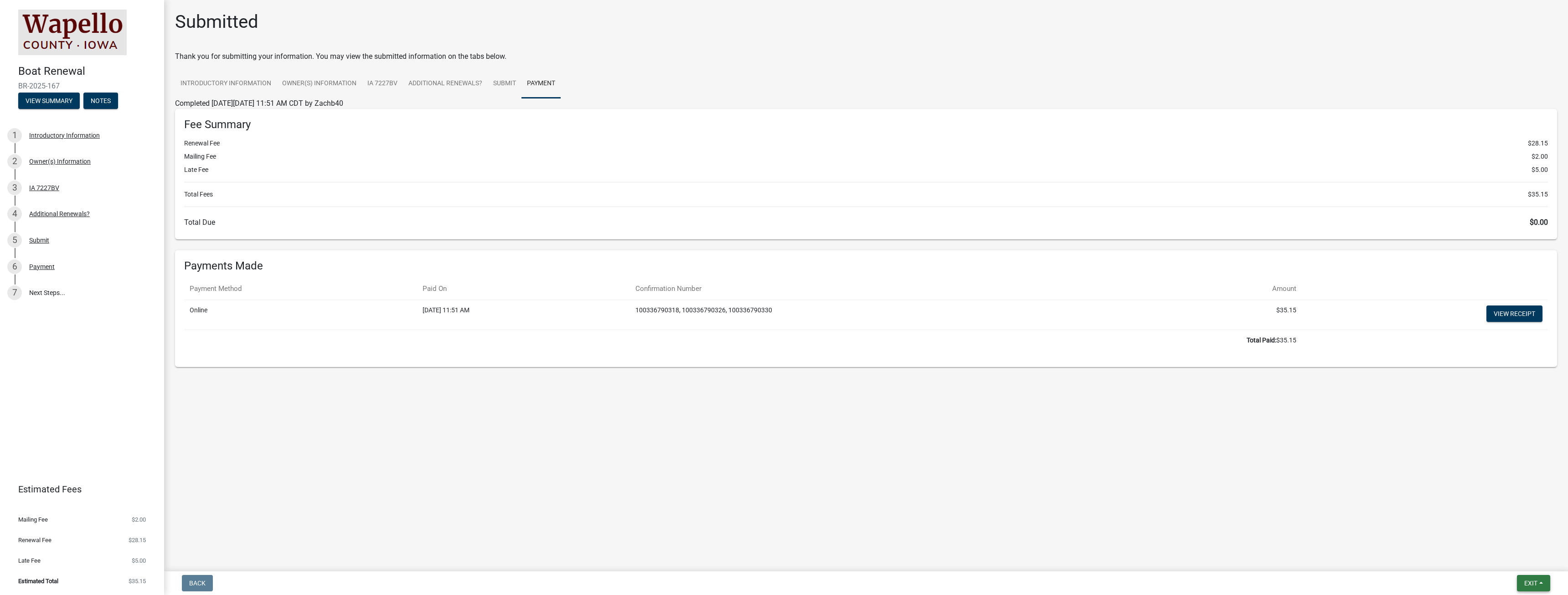
click at [1530, 581] on span "Exit" at bounding box center [1531, 583] width 13 height 7
click at [1502, 556] on button "Save & Exit" at bounding box center [1514, 560] width 73 height 22
